Goal: Transaction & Acquisition: Purchase product/service

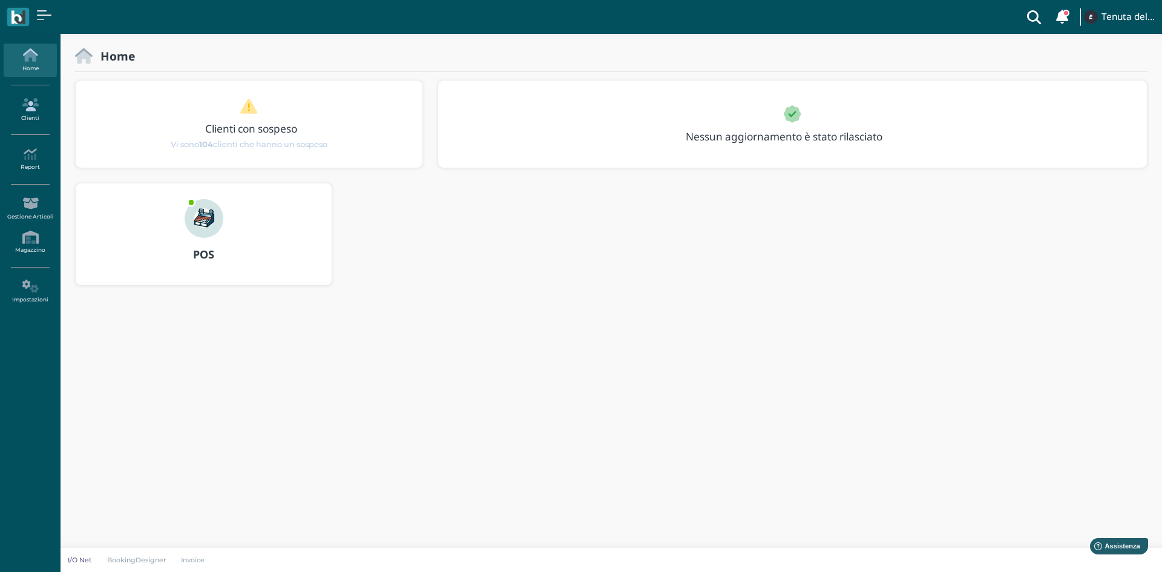
click at [34, 99] on icon at bounding box center [30, 104] width 53 height 13
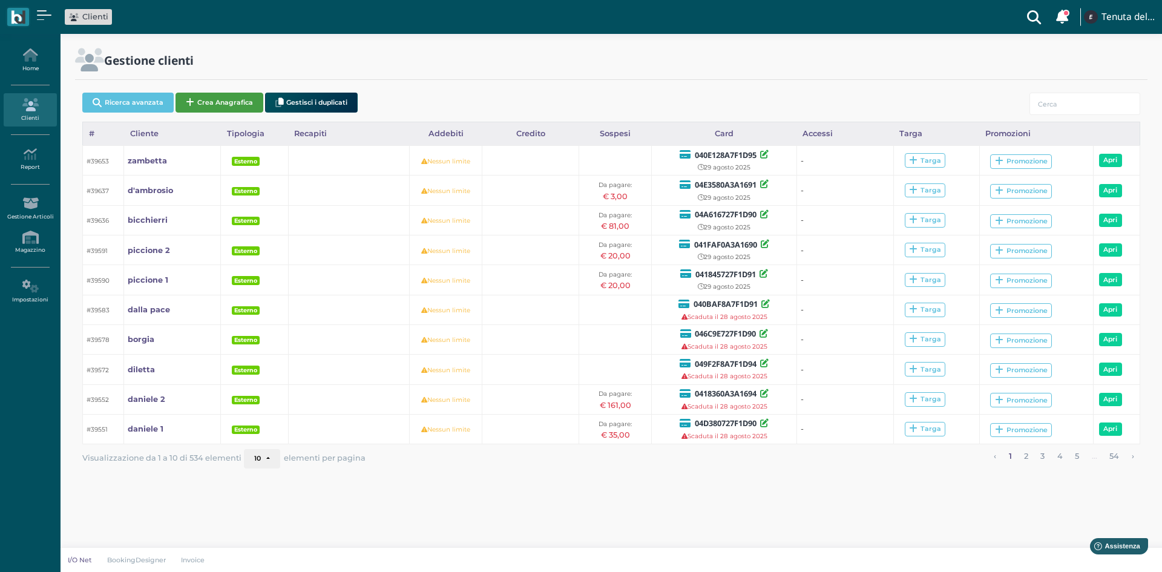
click at [230, 94] on button "Crea Anagrafica" at bounding box center [219, 103] width 88 height 20
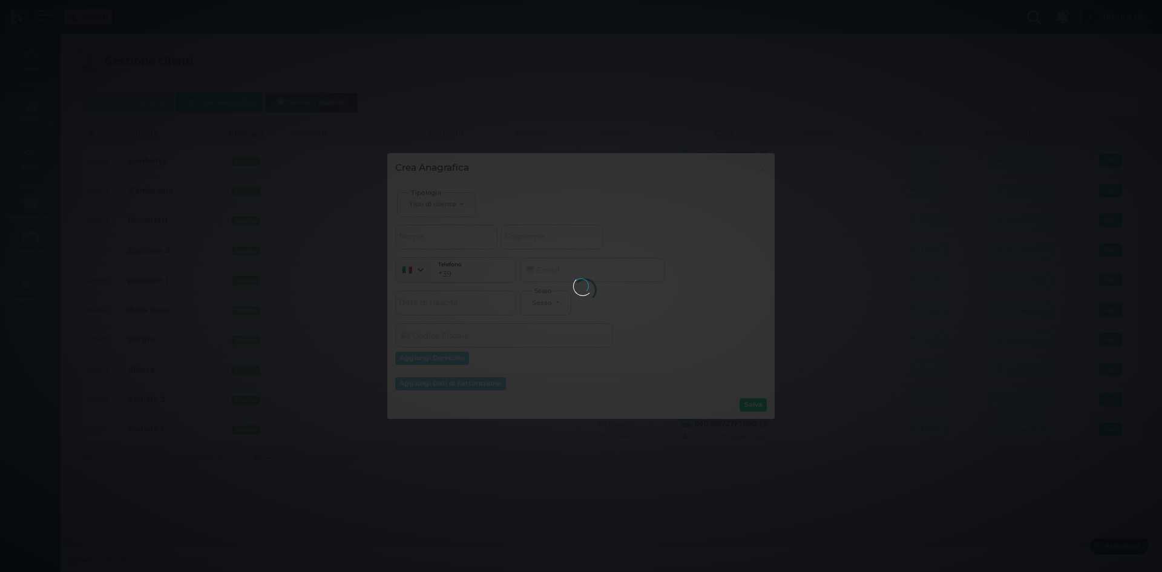
select select
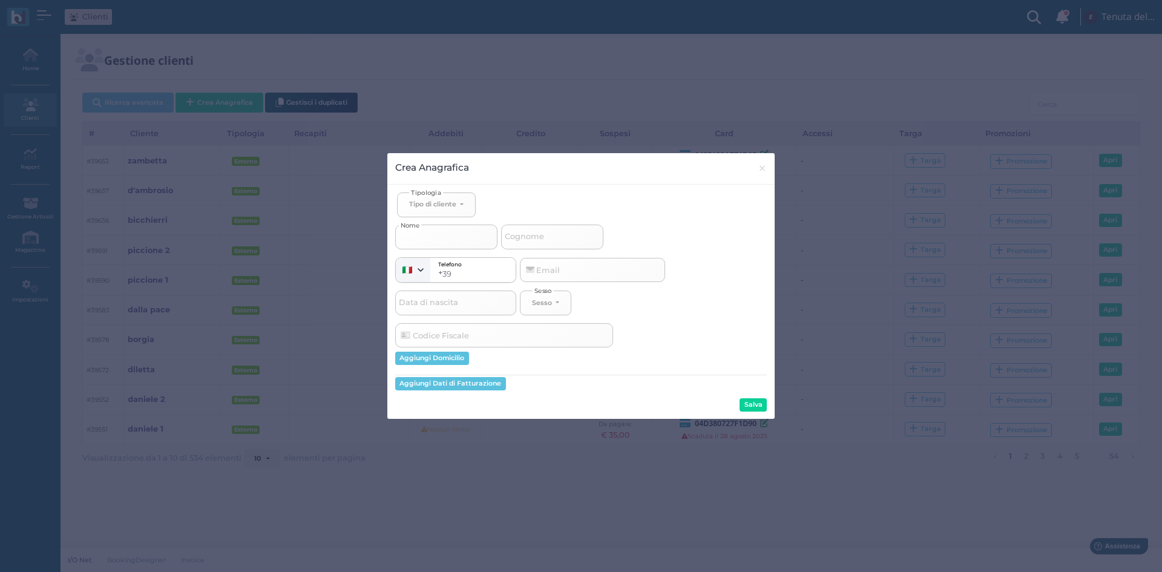
click at [454, 235] on input "Nome" at bounding box center [446, 237] width 102 height 24
select select
type input "r"
select select
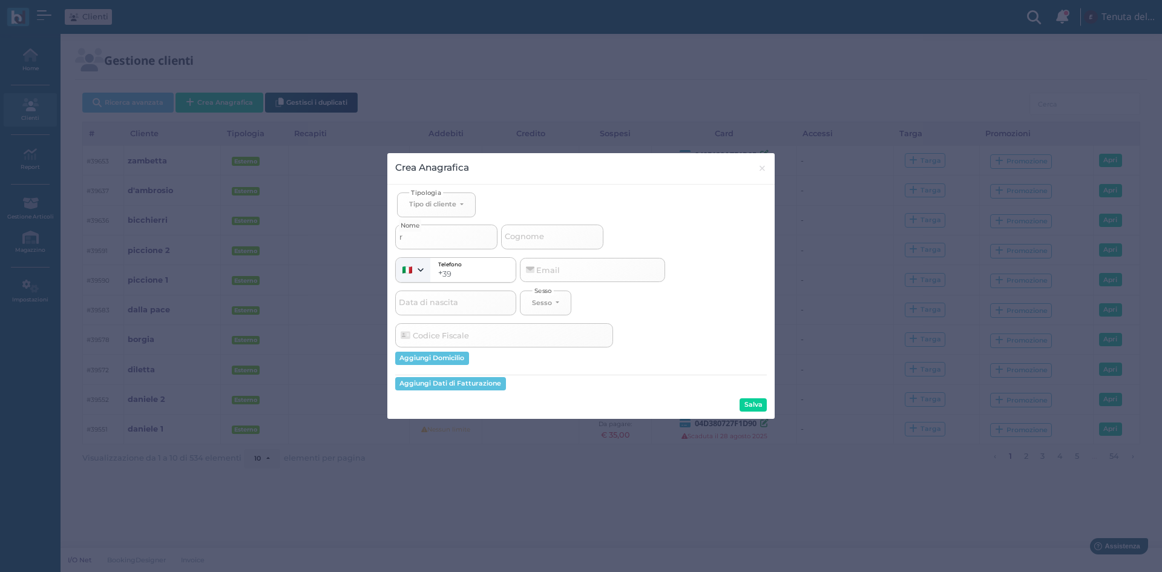
type input "ri"
select select
type input "riz"
select select
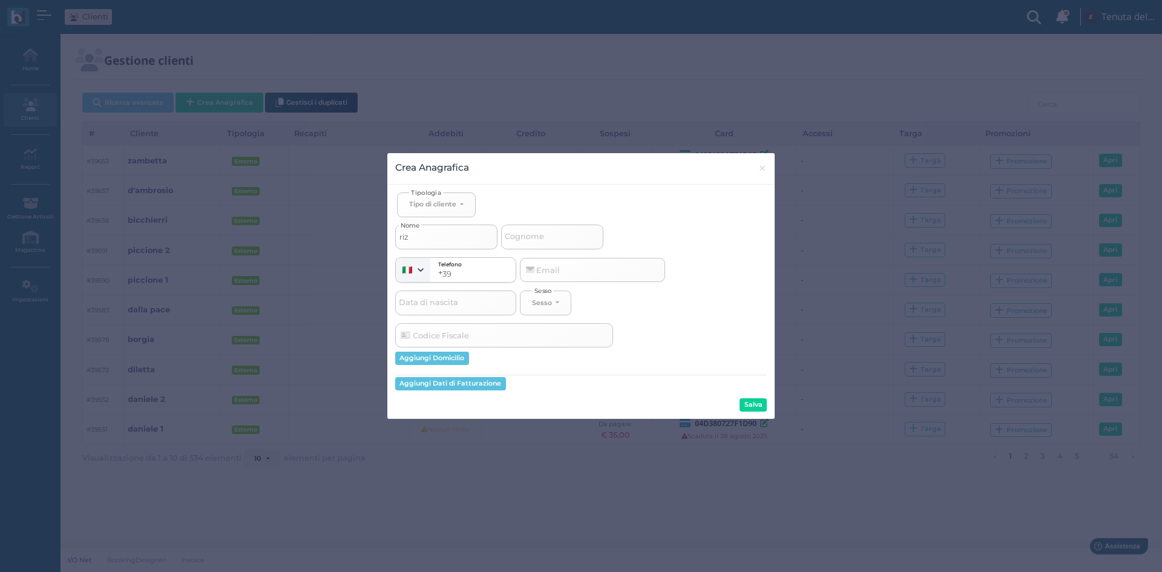
select select
type input "rizz"
select select
type input "rizzo"
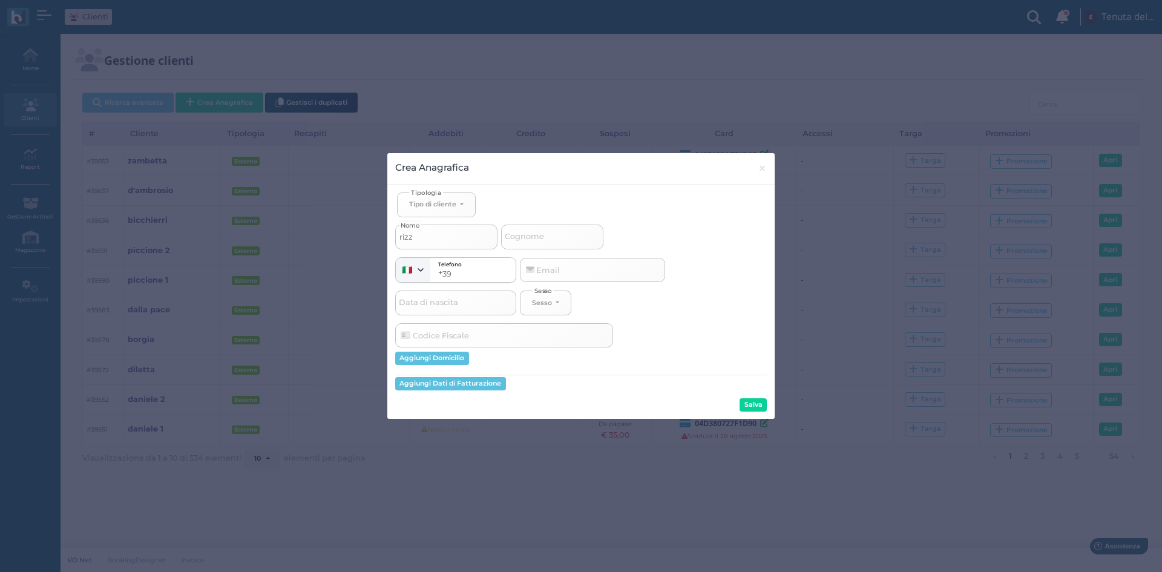
select select
type input "rizzo"
click at [465, 209] on button "Tipo di cliente" at bounding box center [436, 204] width 79 height 25
click at [422, 243] on span "Esterno" at bounding box center [424, 245] width 30 height 10
select select "[object Object]"
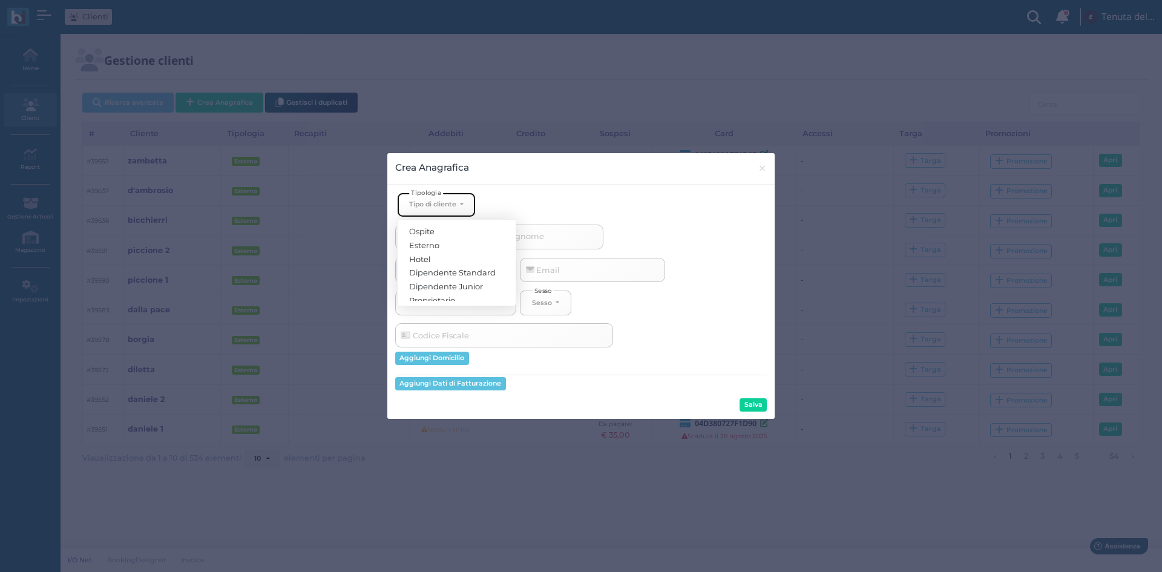
select select
click at [758, 403] on button "Salva" at bounding box center [753, 404] width 27 height 13
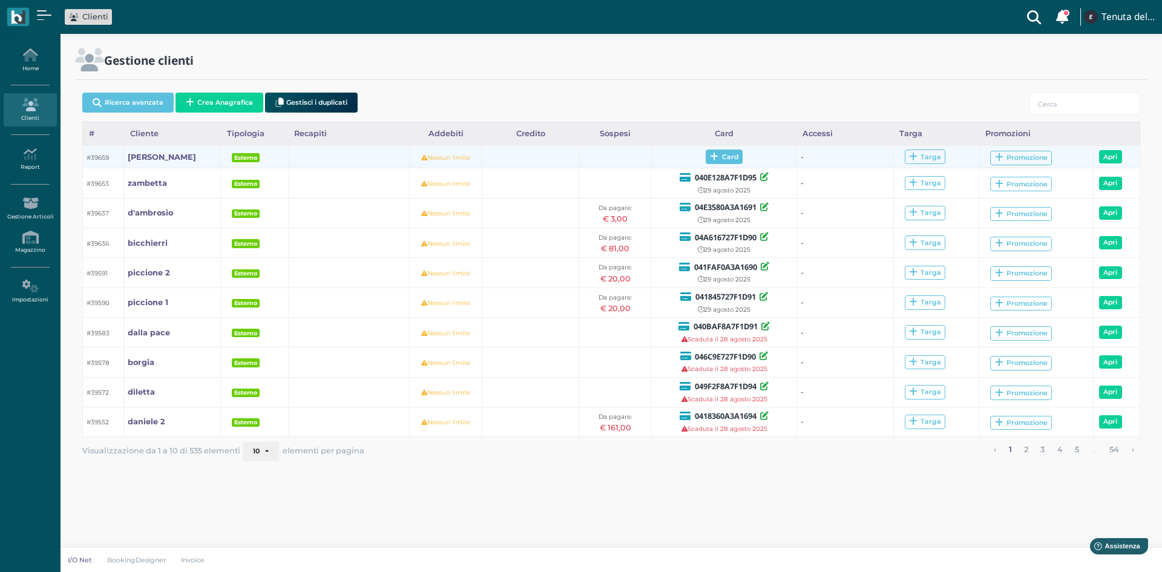
click at [730, 164] on span "Card" at bounding box center [724, 156] width 37 height 15
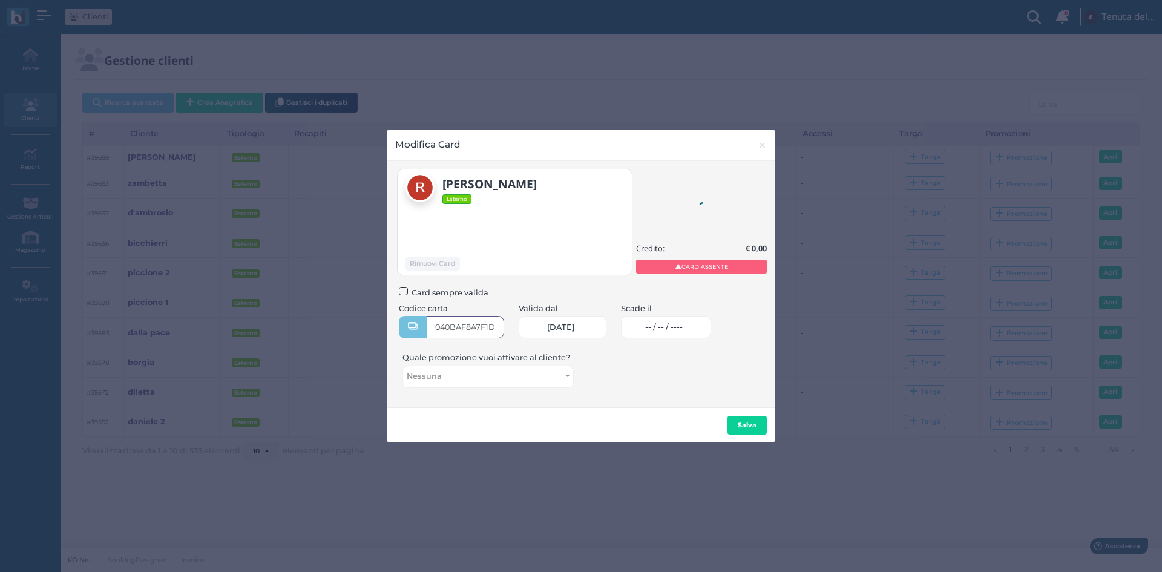
type input "040BAF8A7F1D91"
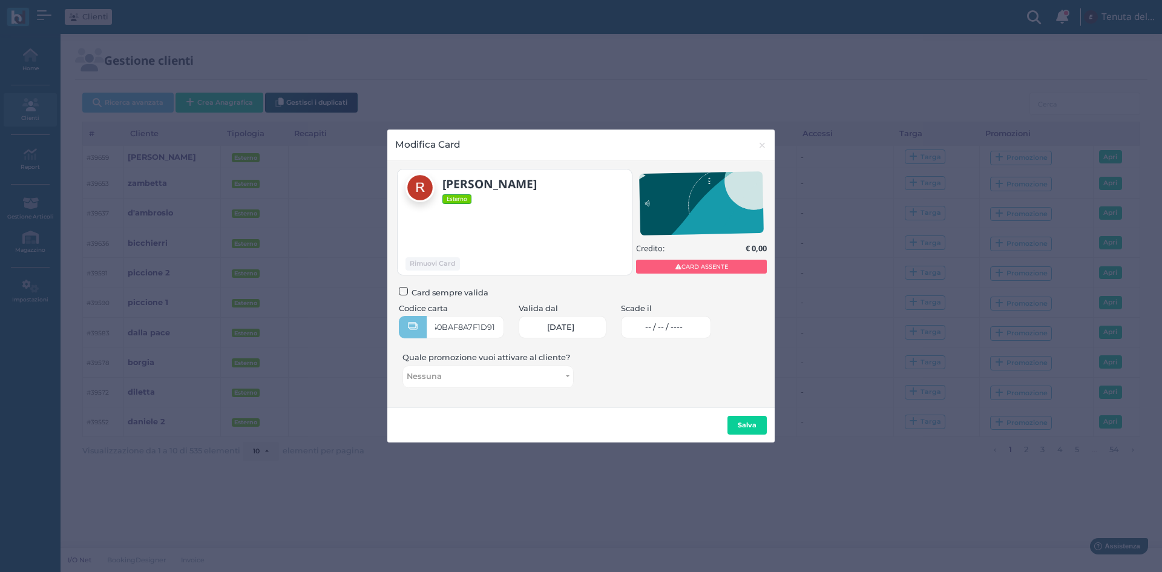
click at [683, 324] on span "-- / -- / ----" at bounding box center [664, 328] width 38 height 10
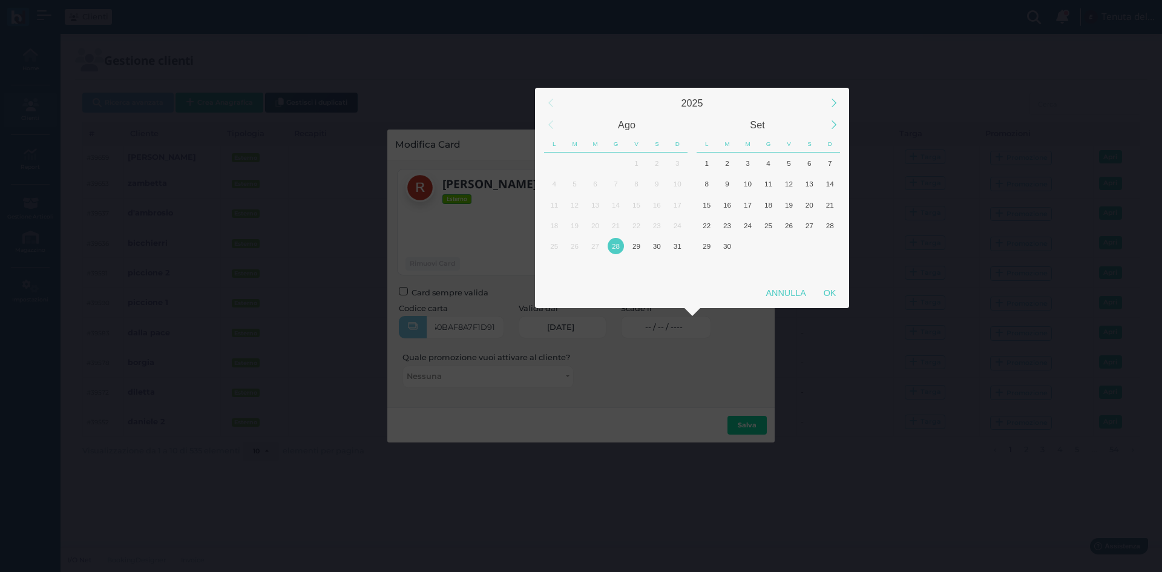
scroll to position [0, 0]
click at [637, 249] on div "29" at bounding box center [636, 246] width 16 height 16
click at [828, 289] on div "OK" at bounding box center [830, 293] width 30 height 22
type input "29/08/2025"
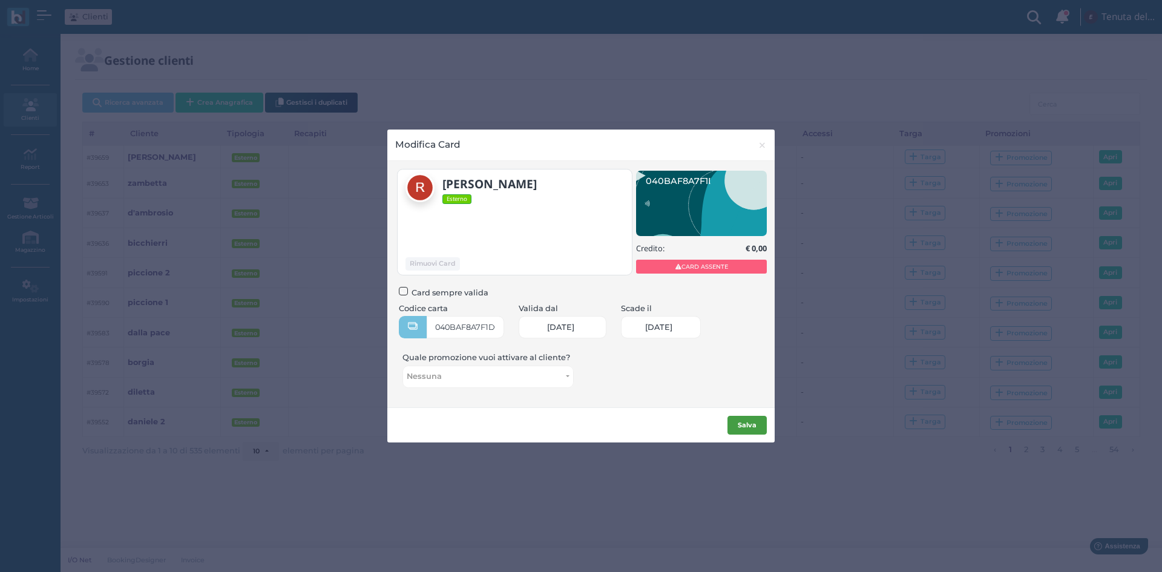
scroll to position [0, 53]
click at [751, 428] on b "Salva" at bounding box center [747, 425] width 19 height 8
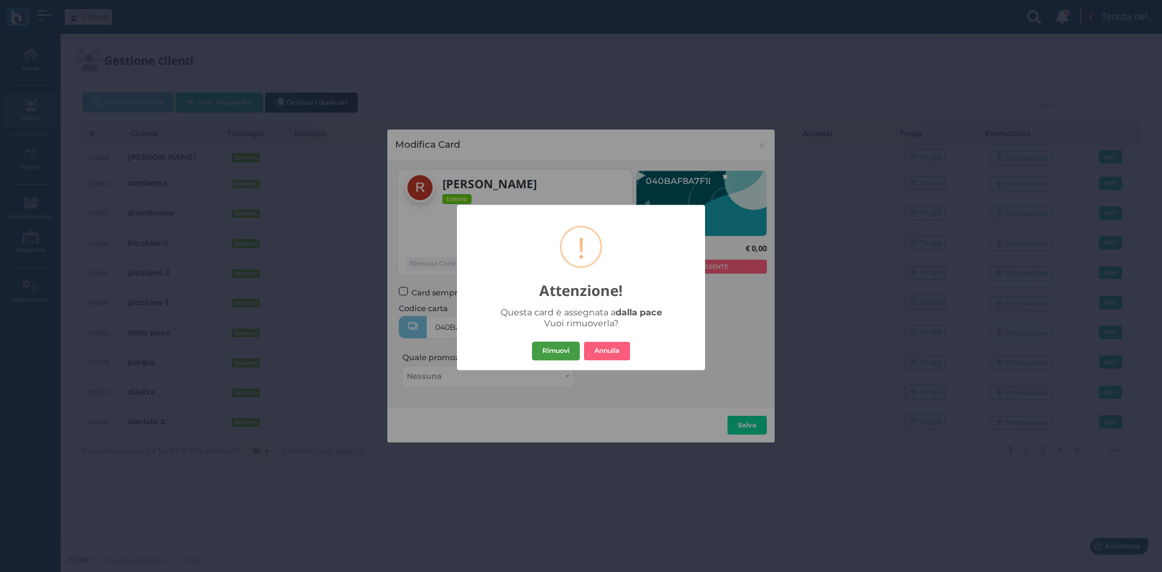
click at [556, 348] on button "Rimuovi" at bounding box center [556, 350] width 48 height 19
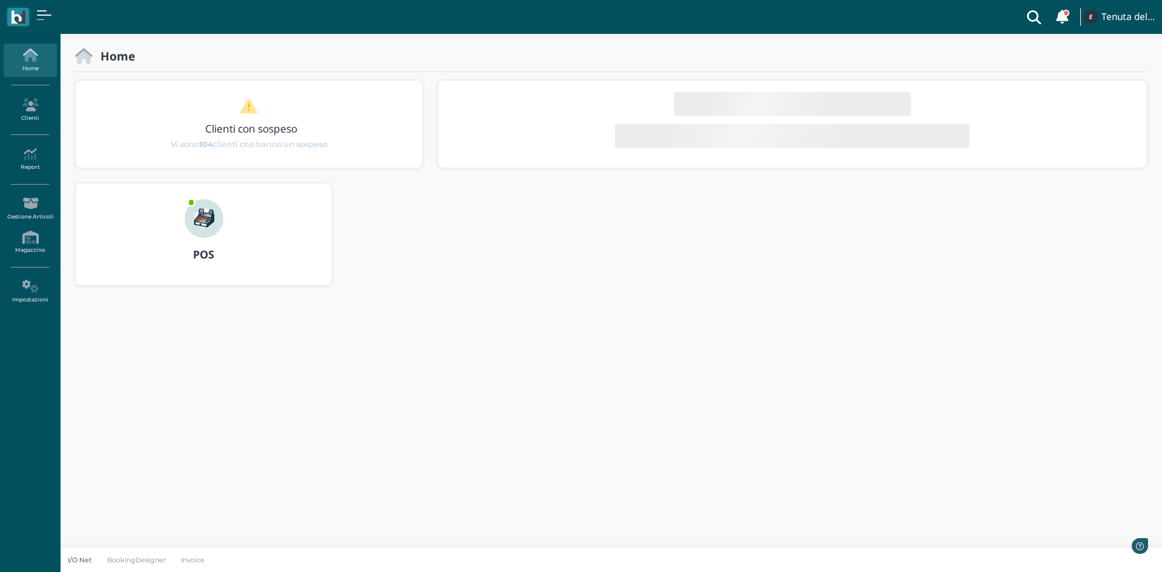
click at [229, 232] on div at bounding box center [204, 210] width 58 height 54
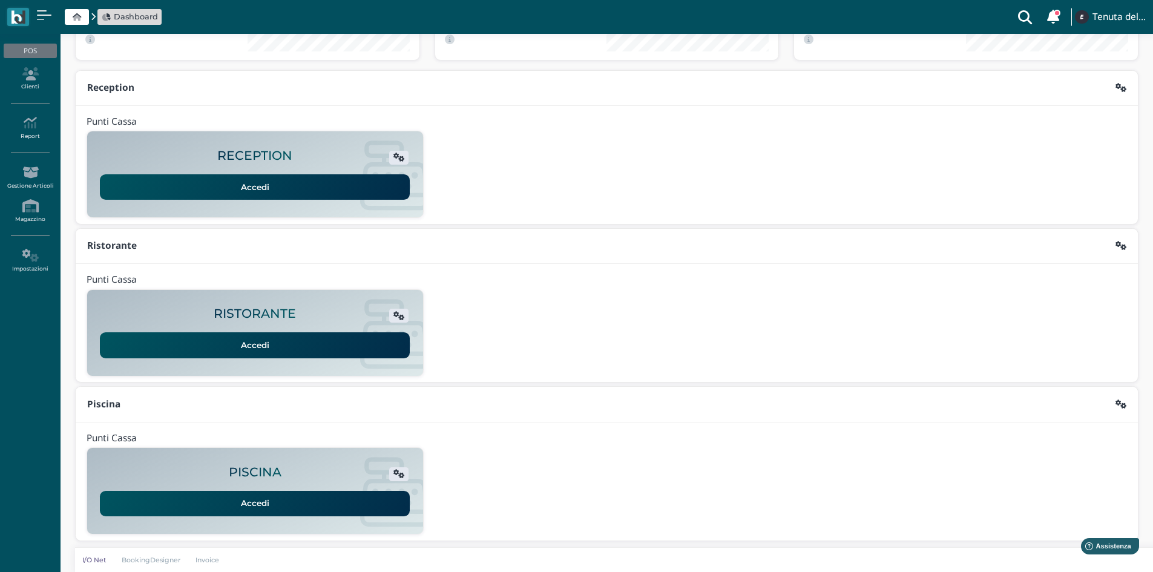
scroll to position [99, 0]
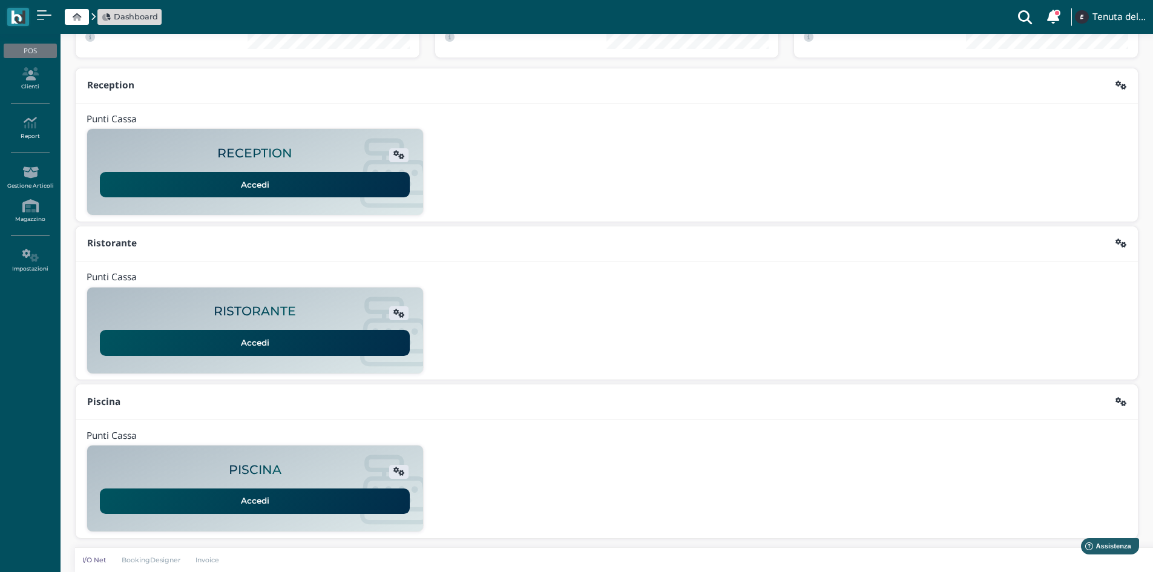
click at [271, 506] on link "Accedi" at bounding box center [255, 500] width 310 height 25
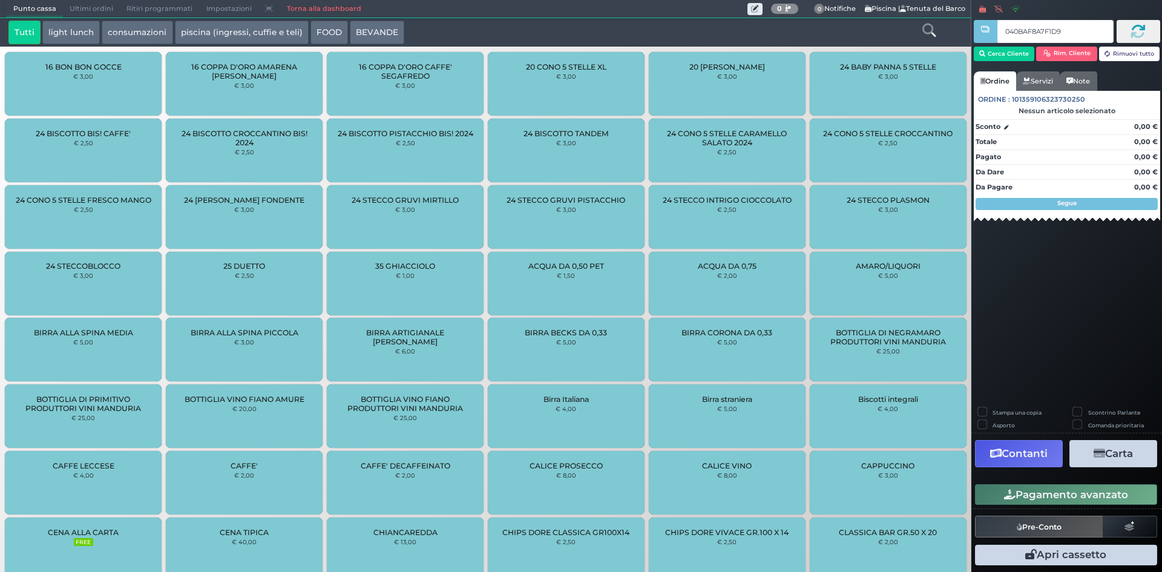
type input "040BAF8A7F1D91"
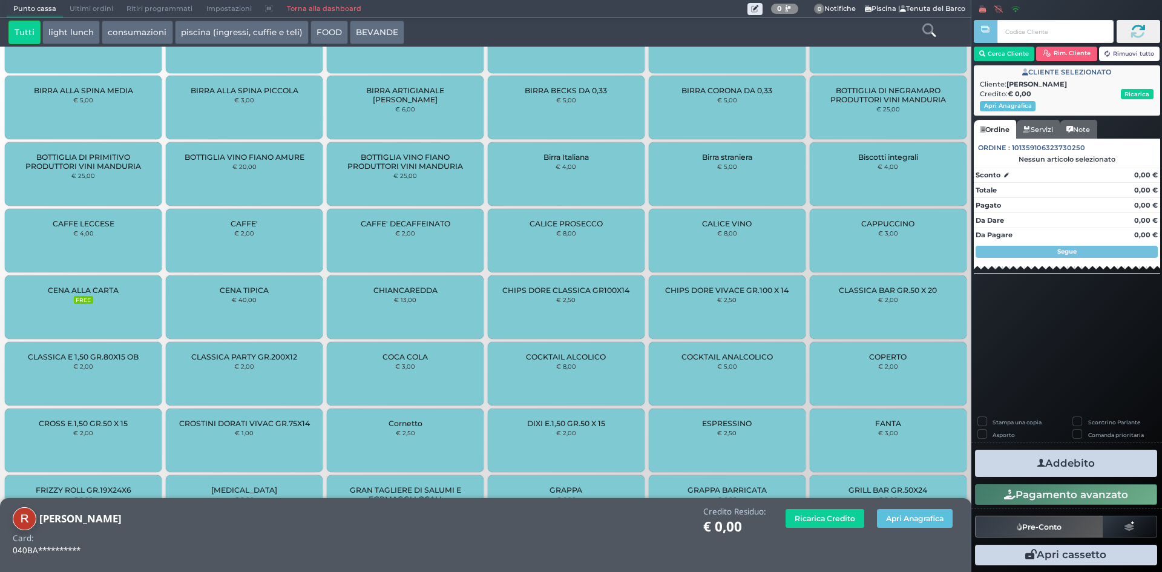
scroll to position [605, 0]
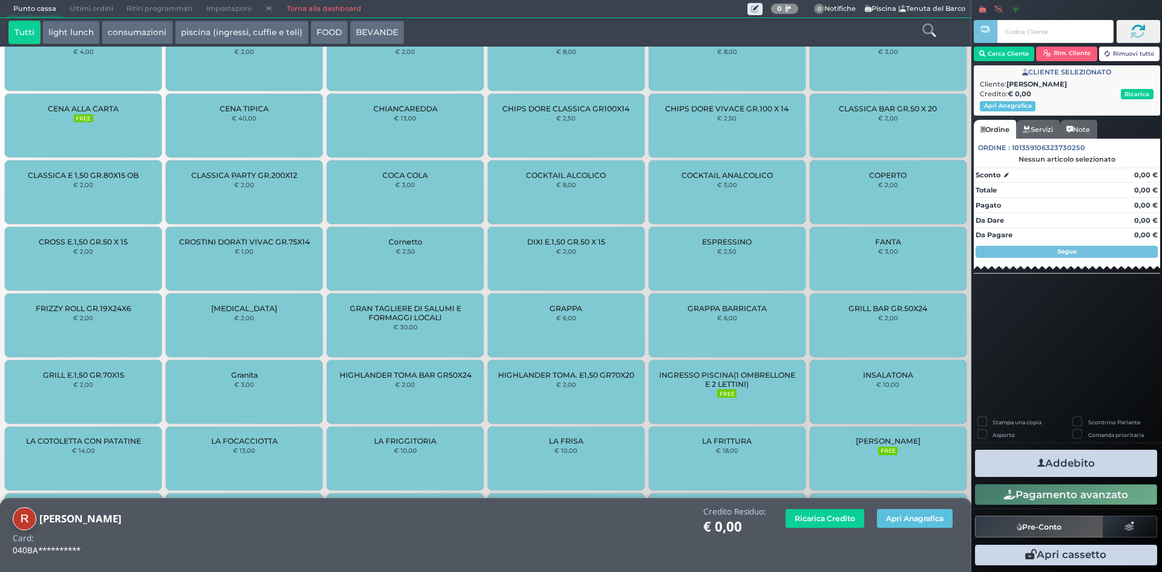
click at [717, 385] on span "INGRESSO PISCINA(1 OMBRELLONE E 2 LETTINI)" at bounding box center [727, 379] width 136 height 18
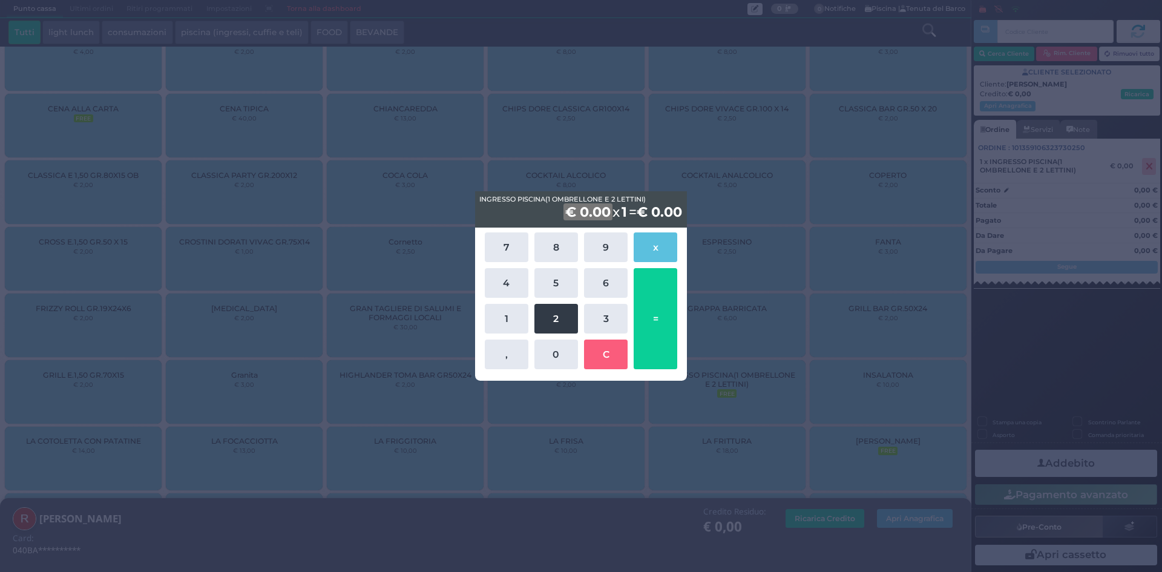
click at [545, 317] on button "2" at bounding box center [556, 319] width 44 height 30
click at [549, 353] on button "0" at bounding box center [556, 354] width 44 height 30
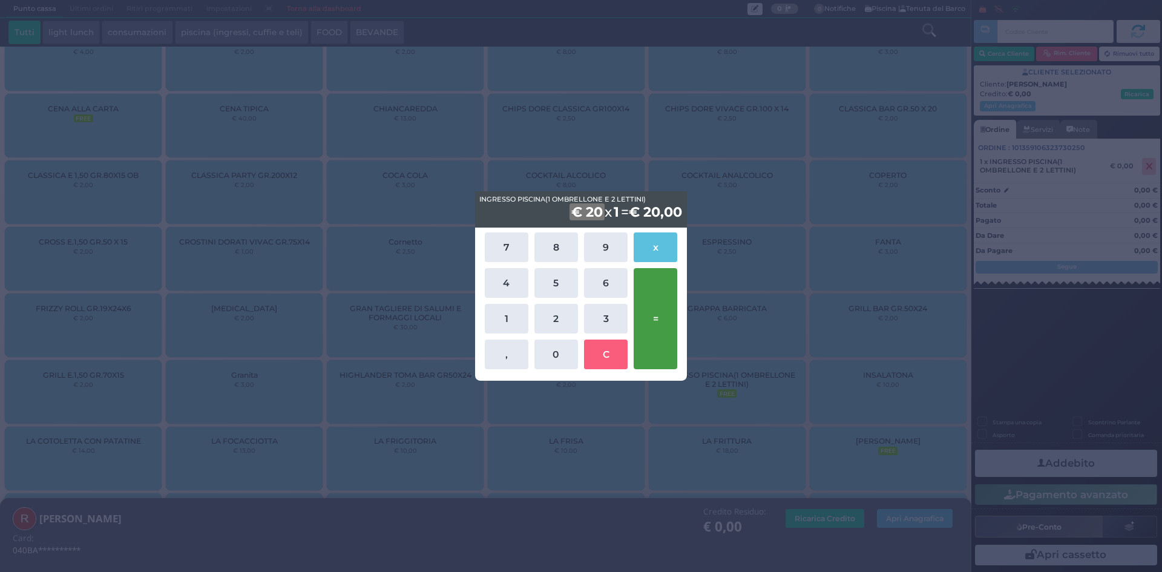
click at [657, 328] on button "=" at bounding box center [656, 318] width 44 height 101
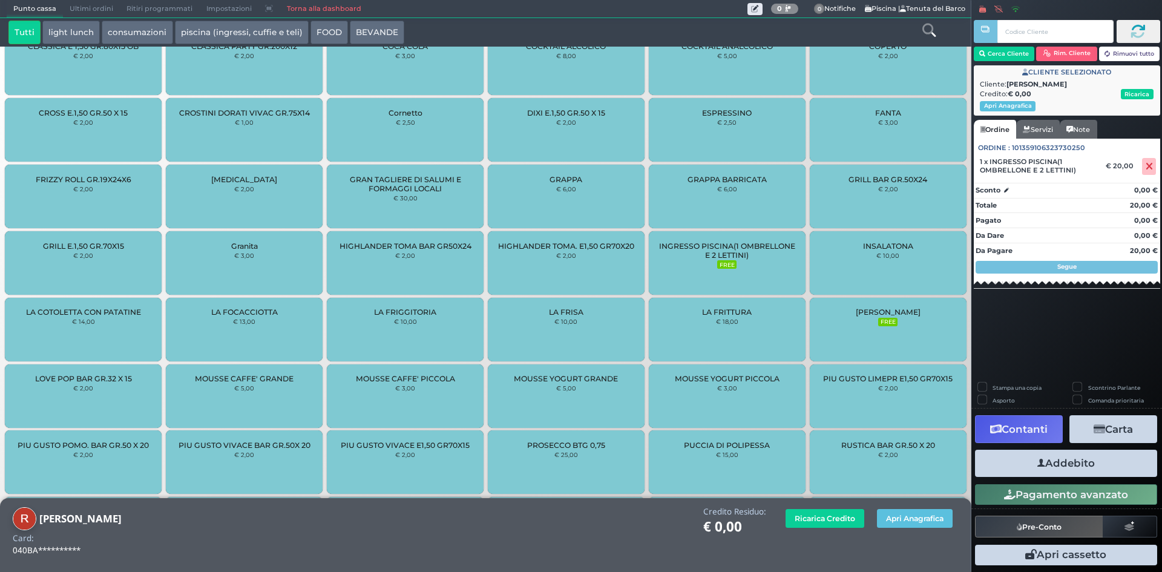
scroll to position [864, 0]
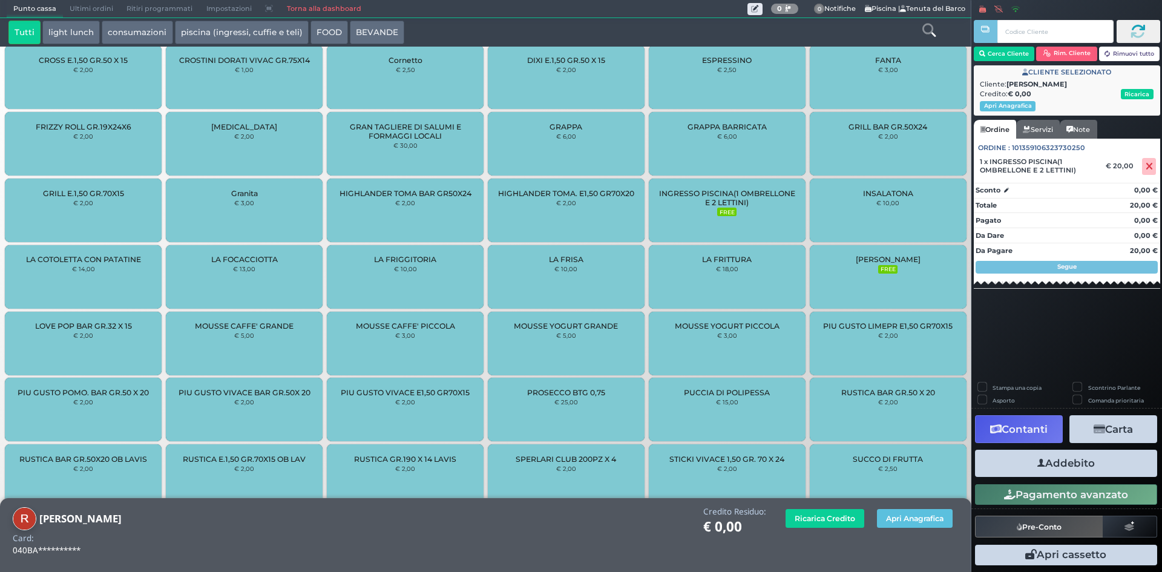
click at [1092, 470] on button "Addebito" at bounding box center [1066, 463] width 182 height 27
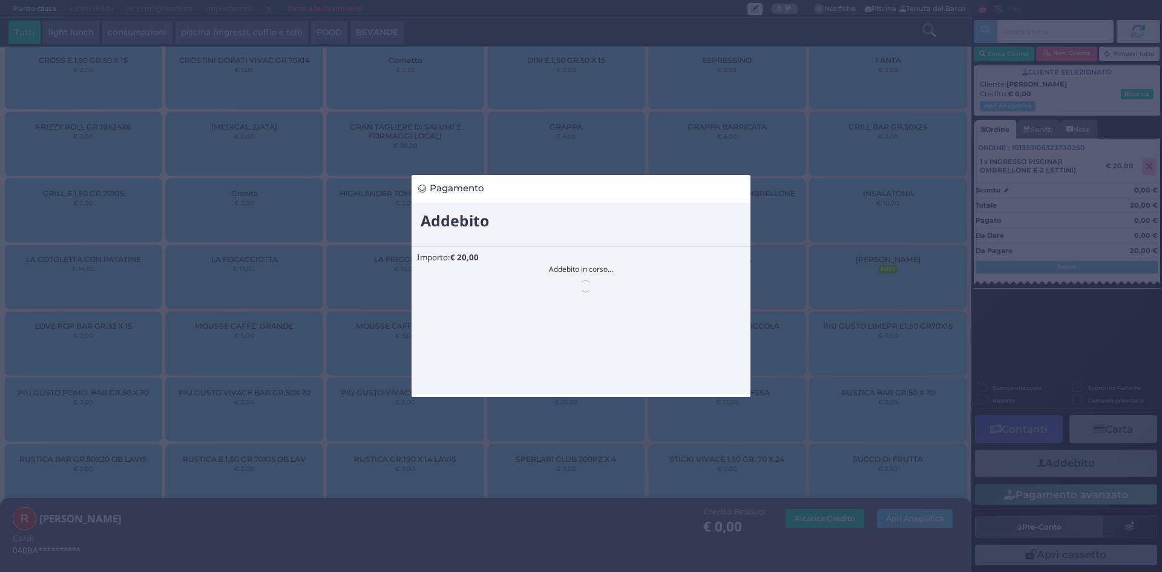
scroll to position [0, 0]
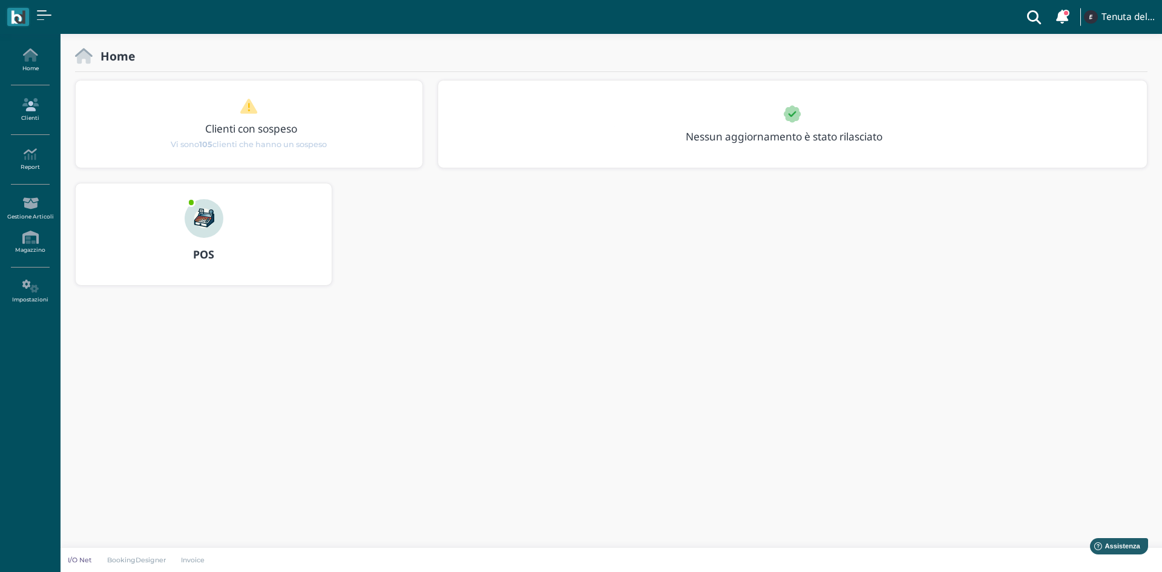
click at [23, 105] on icon at bounding box center [30, 104] width 53 height 13
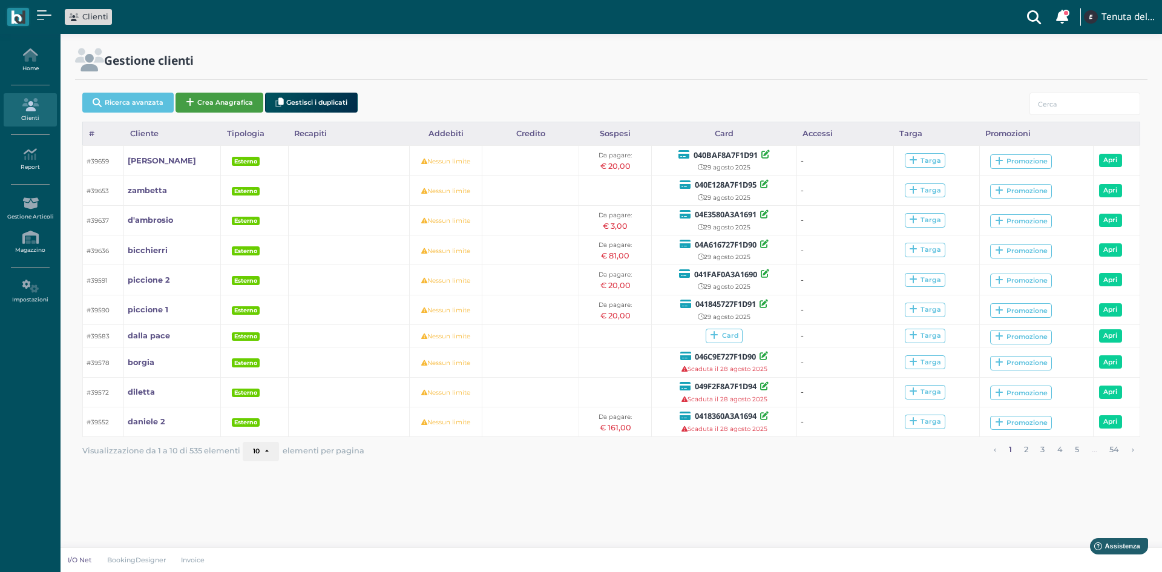
click at [202, 101] on button "Crea Anagrafica" at bounding box center [219, 103] width 88 height 20
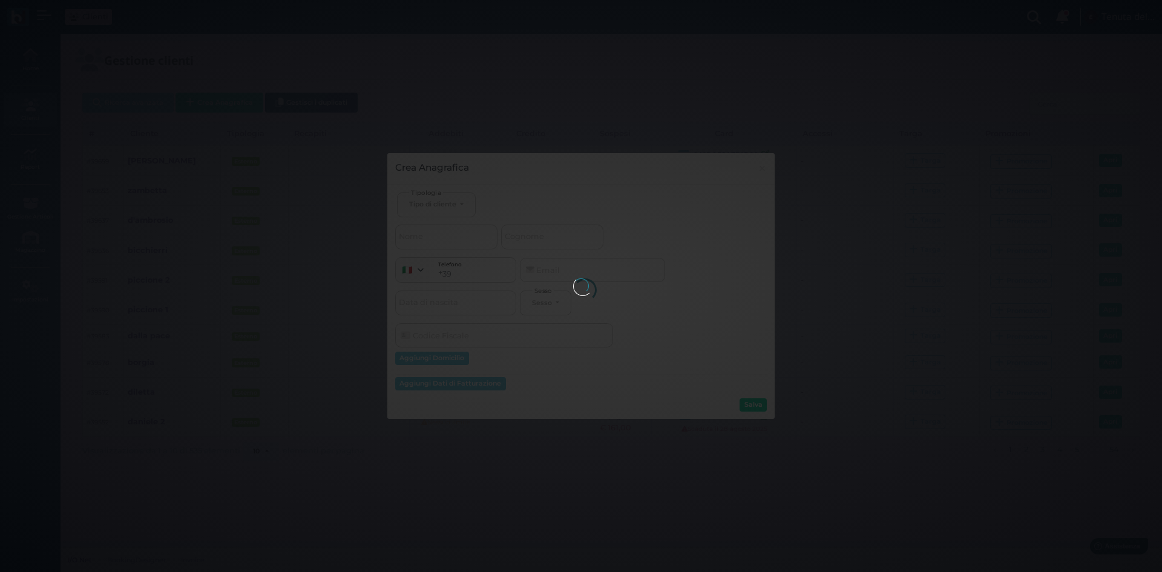
select select
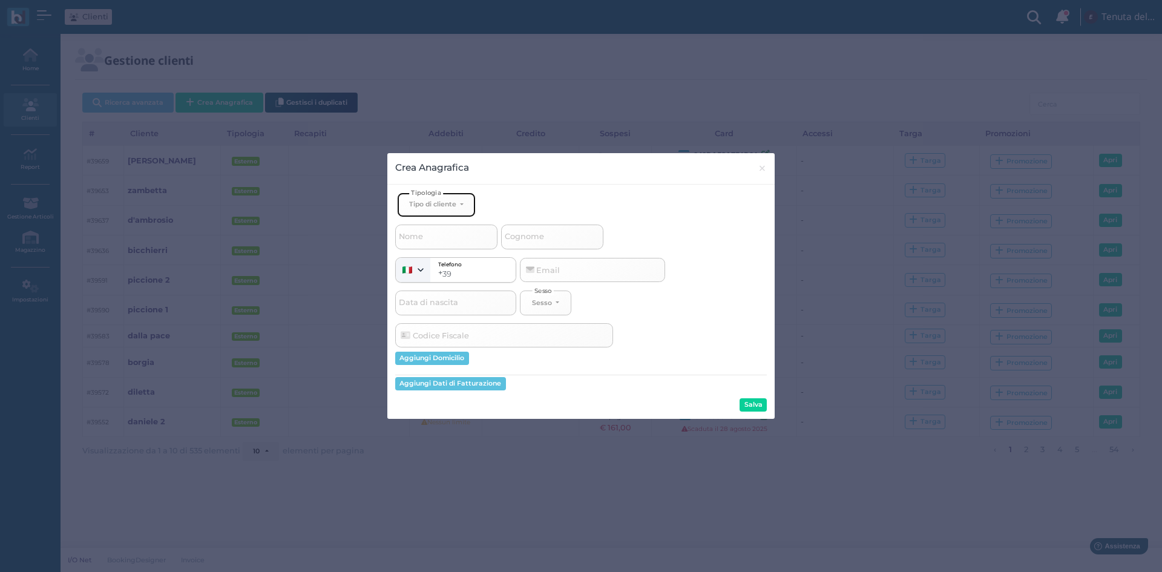
click at [441, 202] on div "Tipo di cliente" at bounding box center [432, 204] width 47 height 8
click at [441, 245] on link "Esterno" at bounding box center [457, 245] width 118 height 14
select select "[object Object]"
select select
click at [432, 226] on input "Nome" at bounding box center [446, 237] width 102 height 24
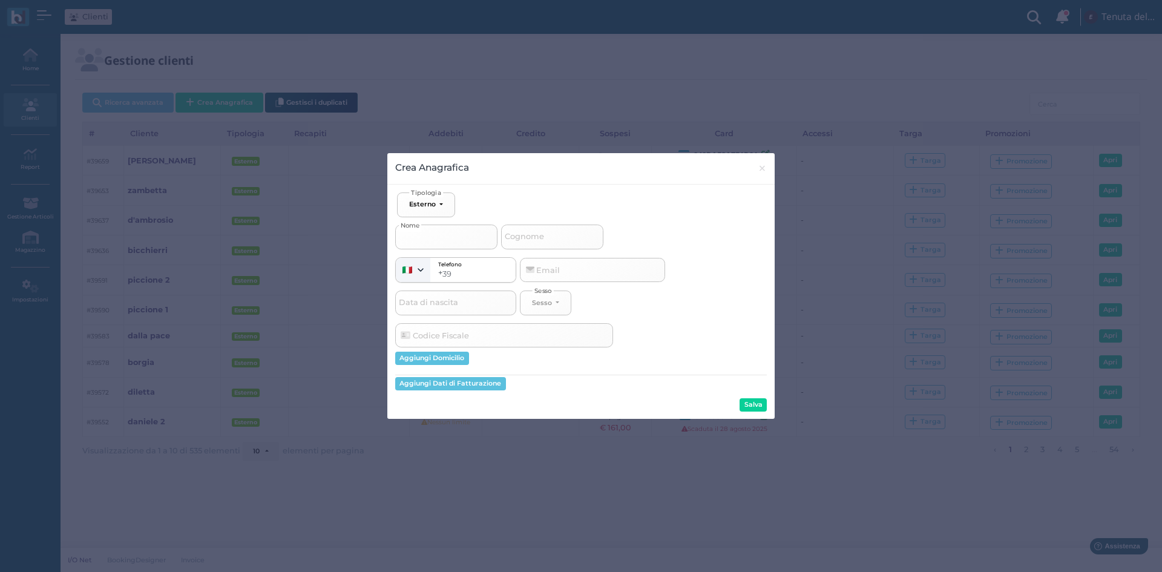
type input "v"
select select
type input "ve"
select select
type input "ver"
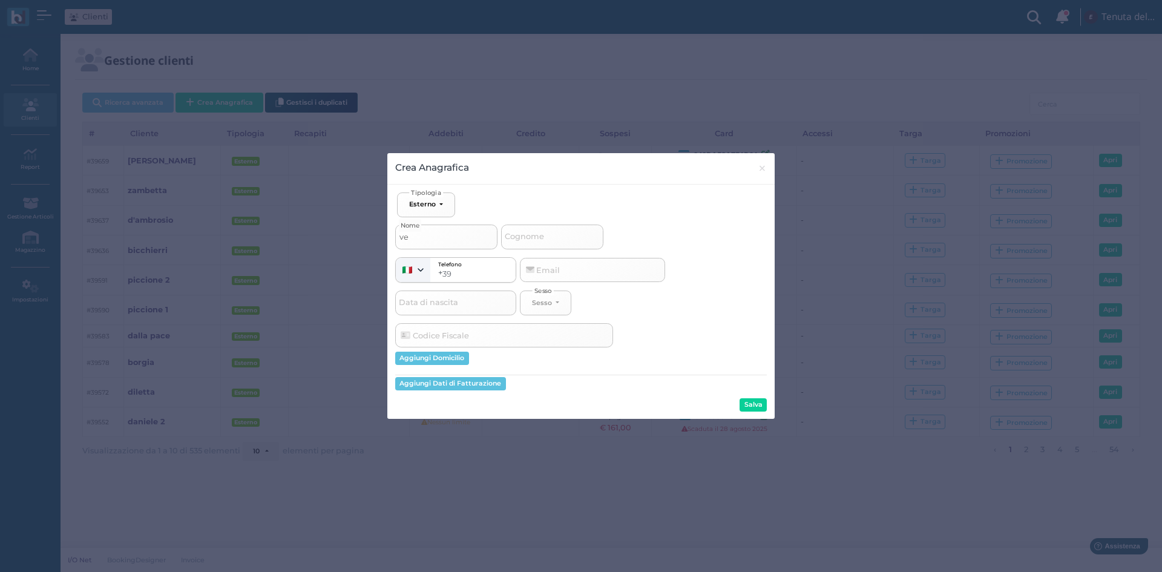
select select
type input "vers"
select select
type input "versa"
select select
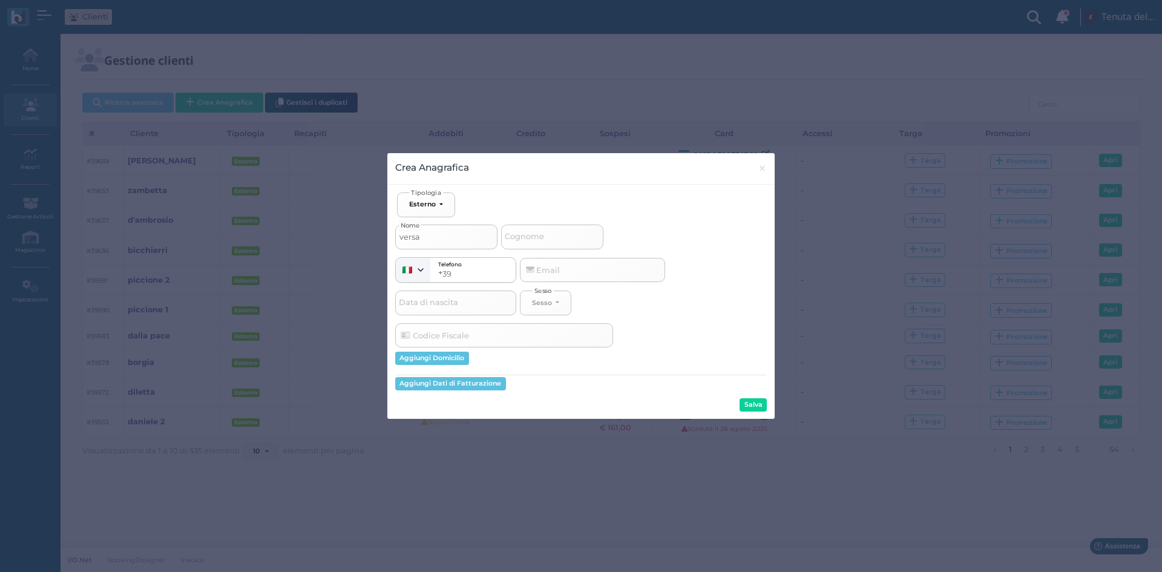
type input "versac"
select select
type input "versace"
select select
type input "versace"
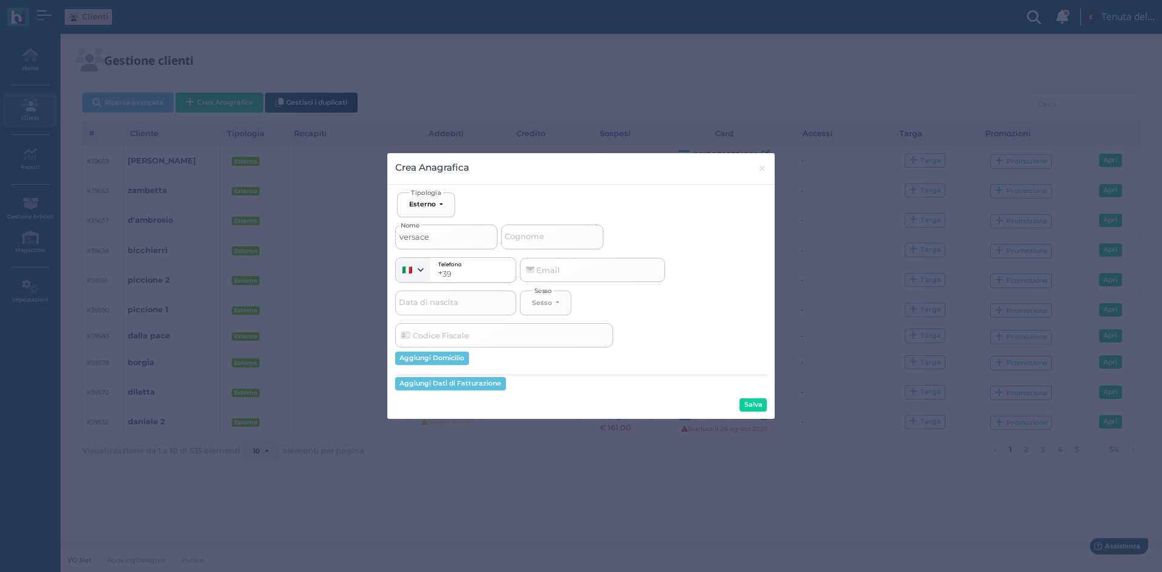
click at [747, 406] on button "Salva" at bounding box center [753, 404] width 27 height 13
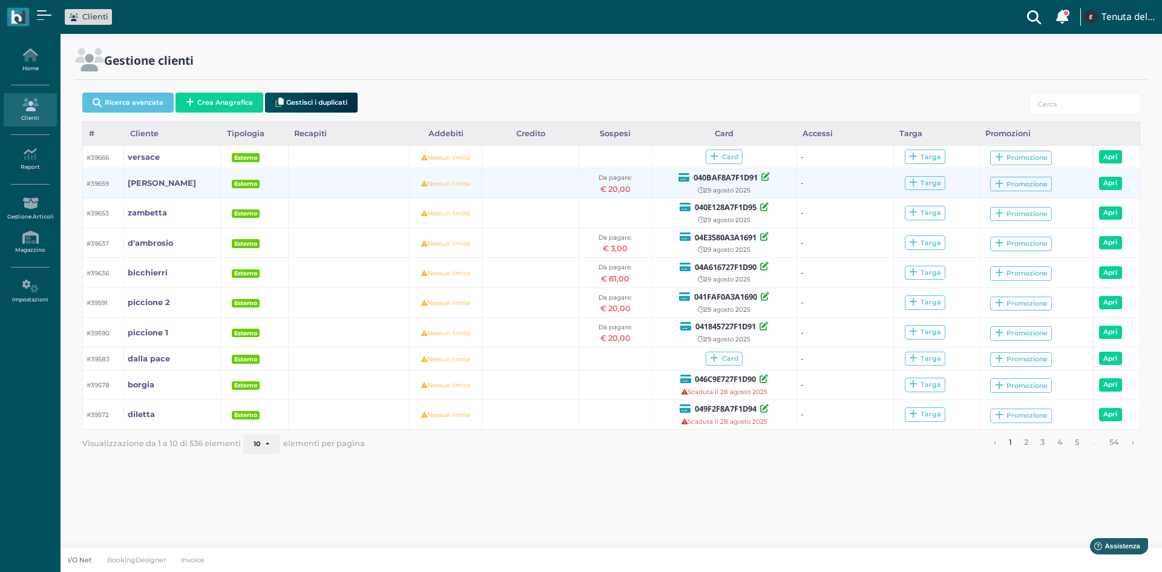
drag, startPoint x: 736, startPoint y: 160, endPoint x: 735, endPoint y: 185, distance: 25.4
click at [735, 160] on span "Card" at bounding box center [724, 156] width 37 height 15
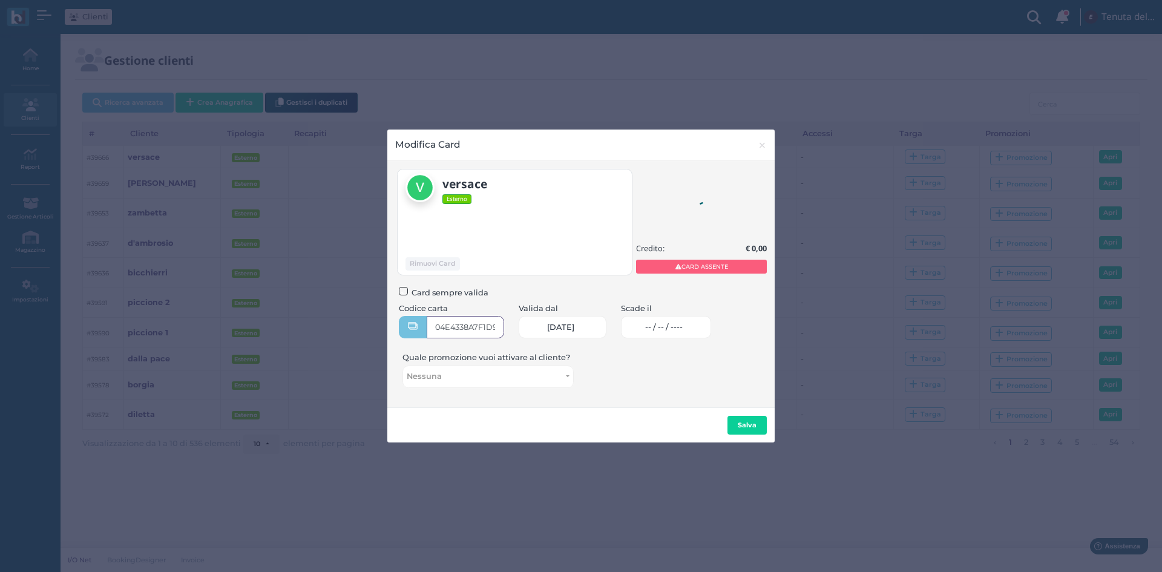
type input "04E4338A7F1D90"
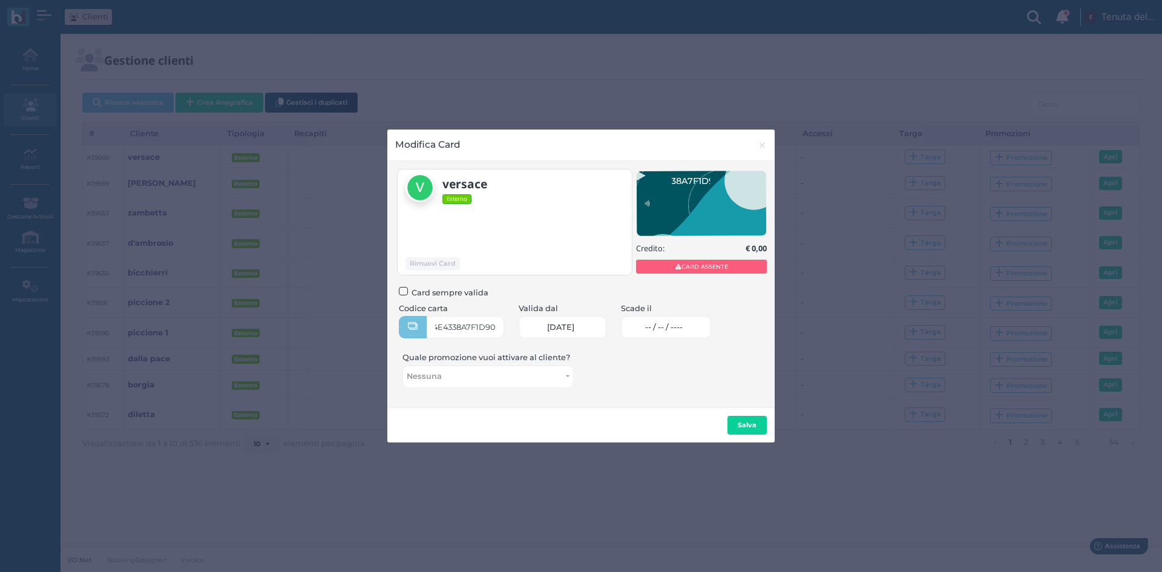
click at [703, 324] on link "-- / -- / ----" at bounding box center [666, 327] width 90 height 22
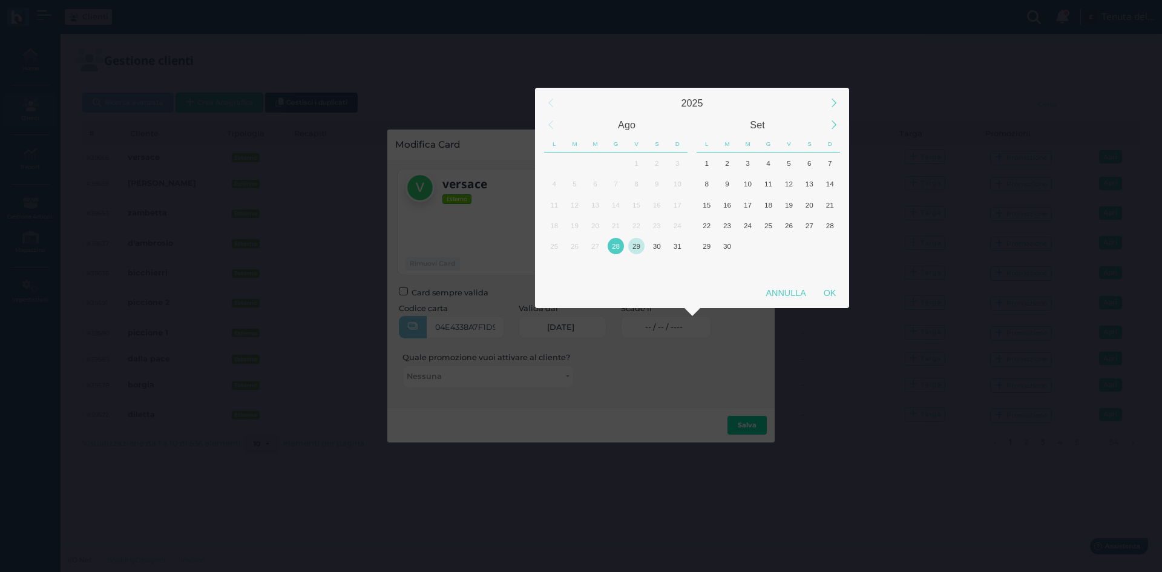
click at [640, 246] on div "29" at bounding box center [636, 246] width 16 height 16
click at [840, 292] on div "OK" at bounding box center [830, 293] width 30 height 22
type input "29/08/2025"
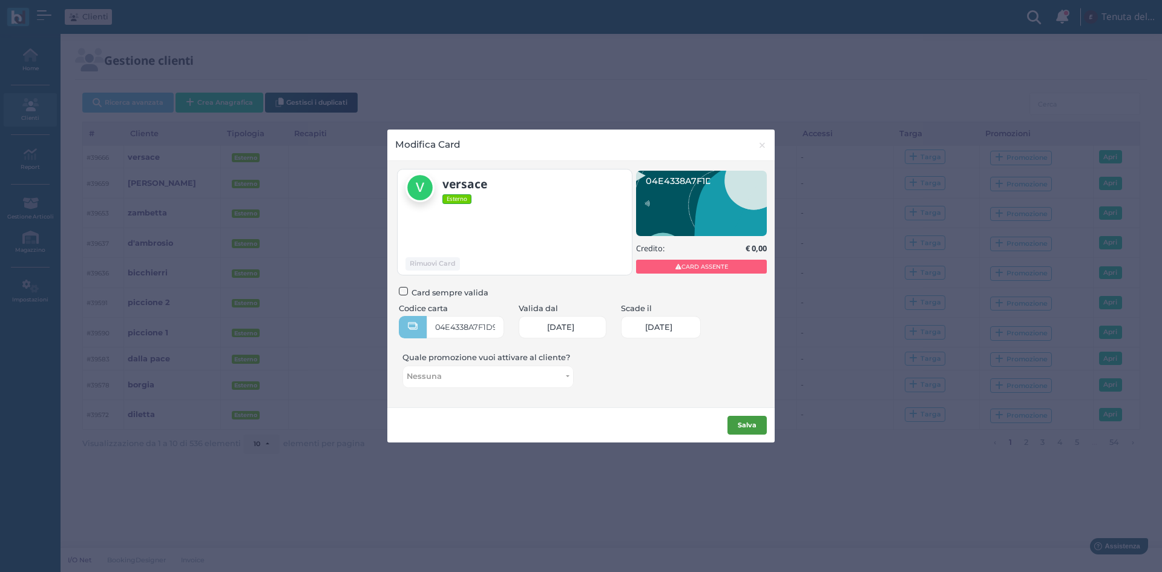
scroll to position [0, 53]
click at [747, 435] on button "Salva" at bounding box center [746, 425] width 39 height 19
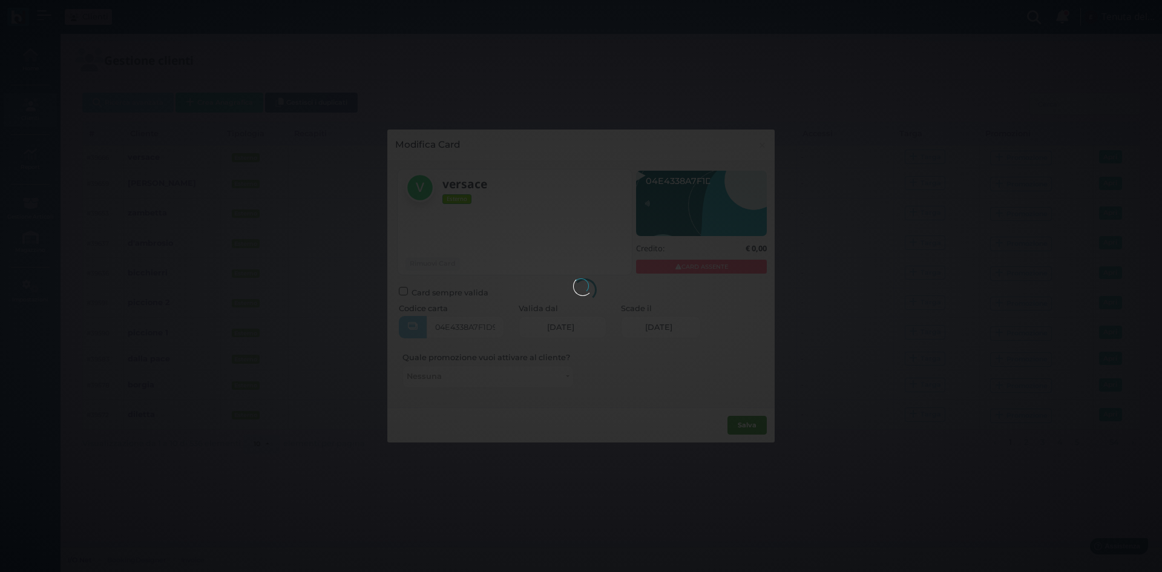
scroll to position [0, 0]
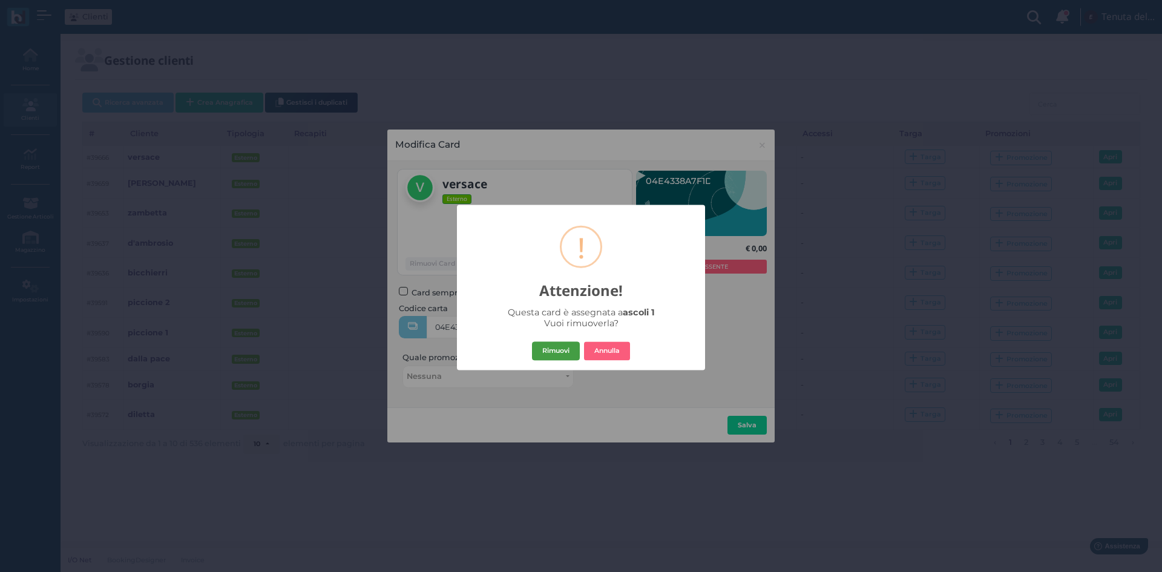
click at [571, 350] on button "Rimuovi" at bounding box center [556, 350] width 48 height 19
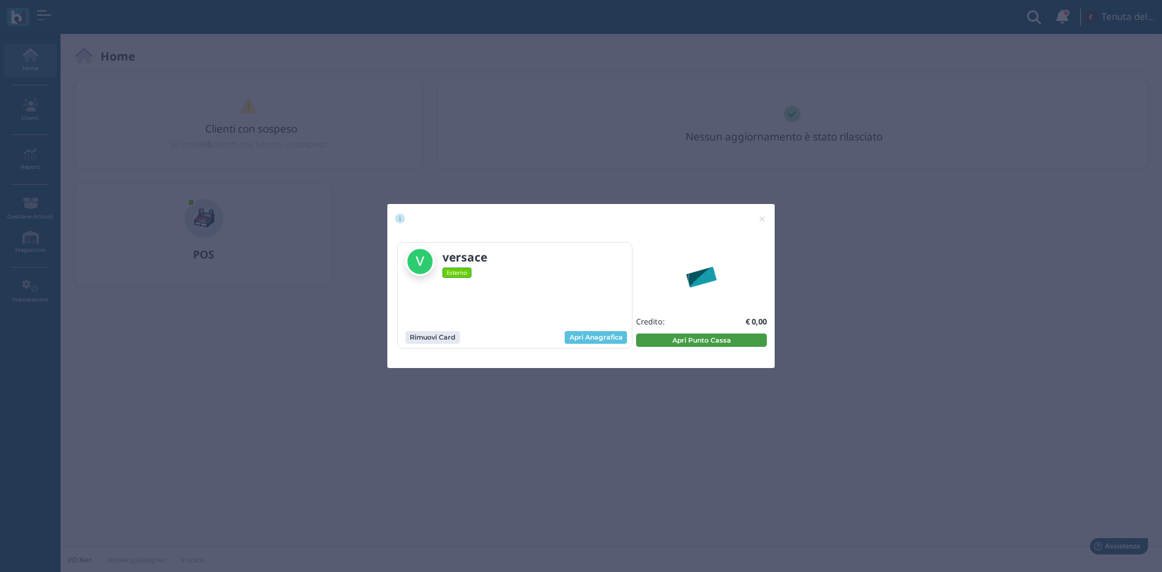
click at [672, 339] on button "Apri Punto Cassa" at bounding box center [701, 339] width 131 height 13
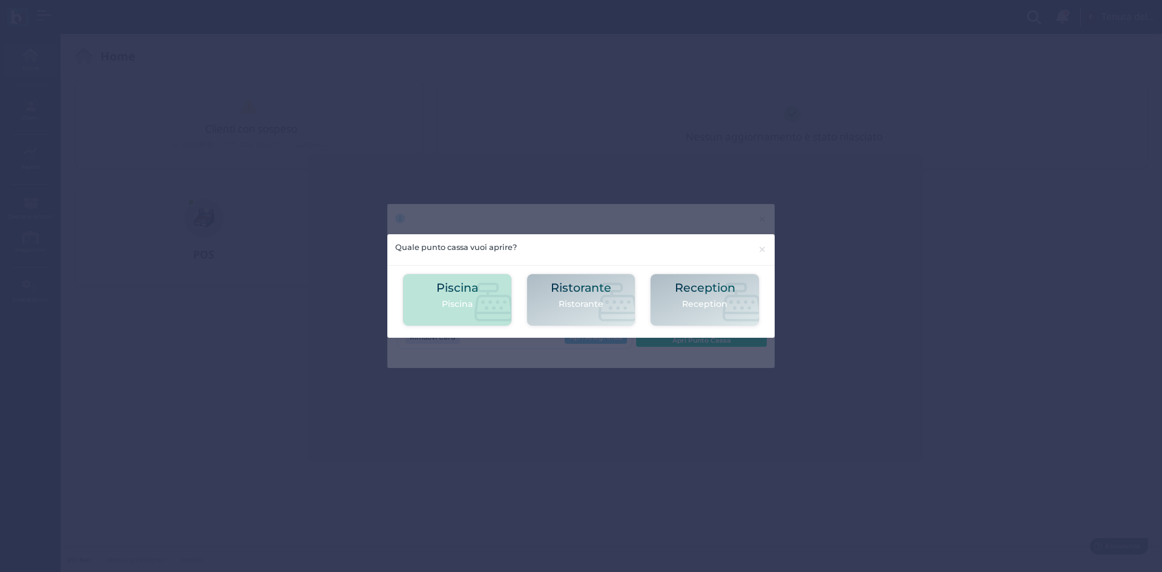
click at [437, 291] on h2 "Piscina" at bounding box center [457, 287] width 42 height 13
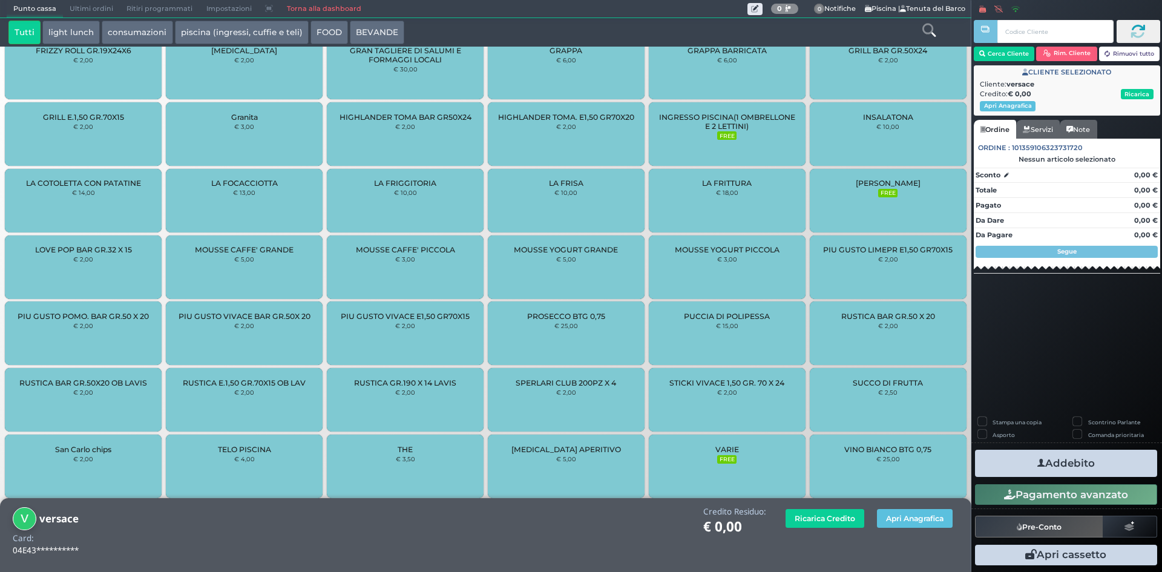
scroll to position [864, 0]
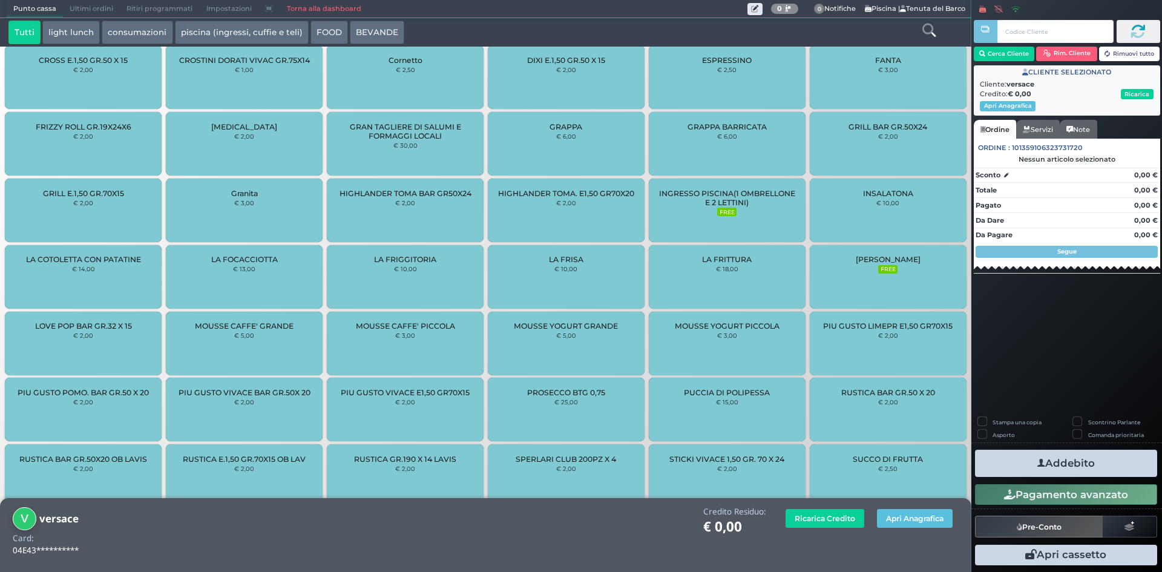
click at [717, 208] on small "FREE" at bounding box center [726, 212] width 19 height 8
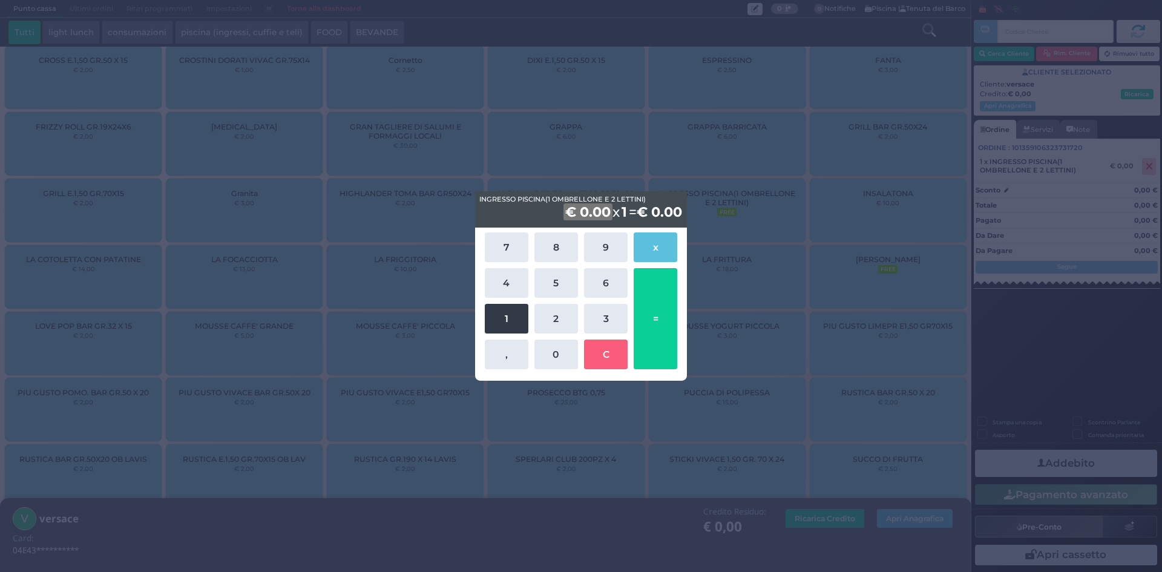
click at [503, 320] on button "1" at bounding box center [507, 319] width 44 height 30
click at [547, 281] on button "5" at bounding box center [556, 283] width 44 height 30
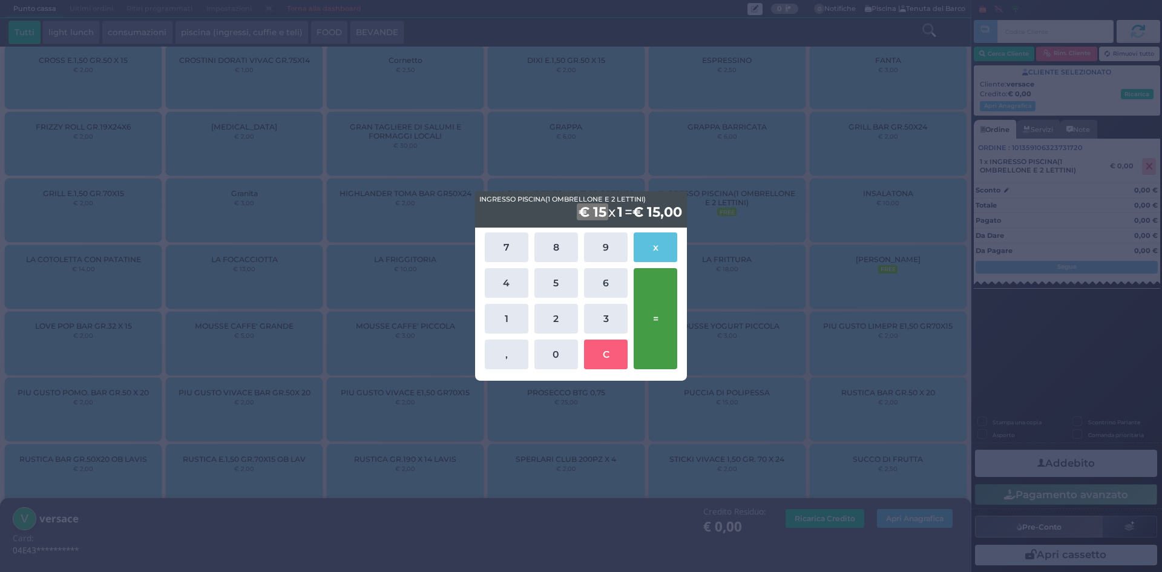
click at [649, 315] on button "=" at bounding box center [656, 318] width 44 height 101
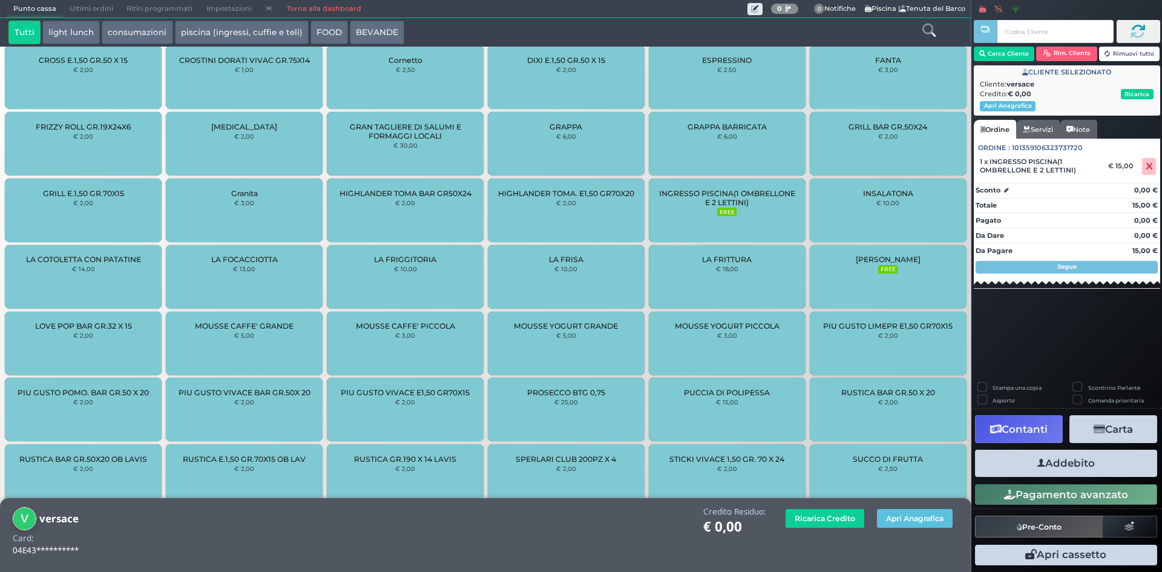
click at [1046, 458] on button "Addebito" at bounding box center [1066, 463] width 182 height 27
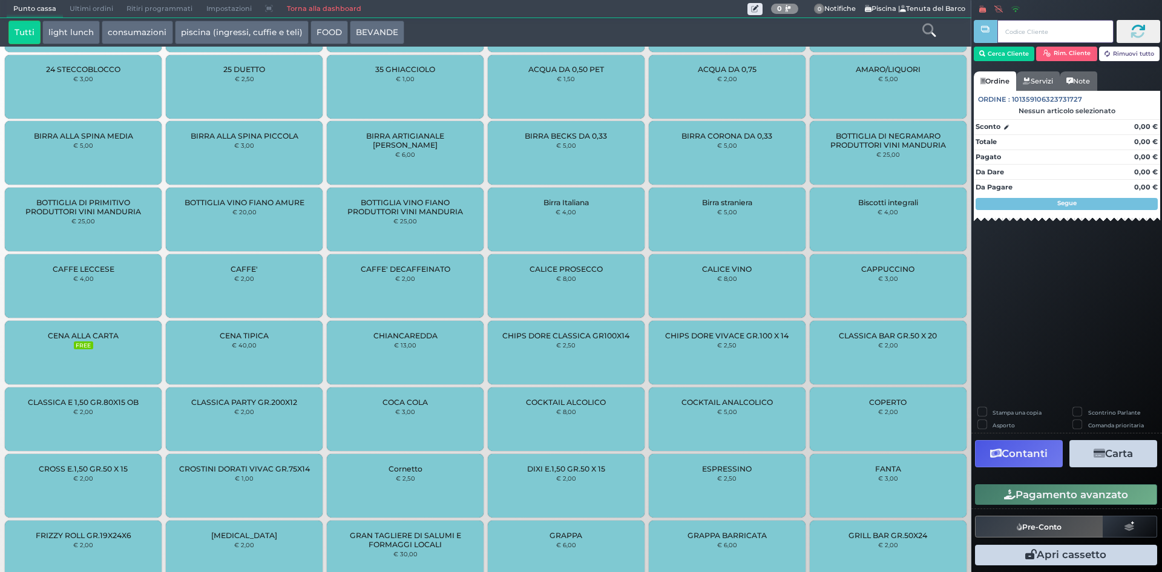
scroll to position [346, 0]
